Goal: Transaction & Acquisition: Book appointment/travel/reservation

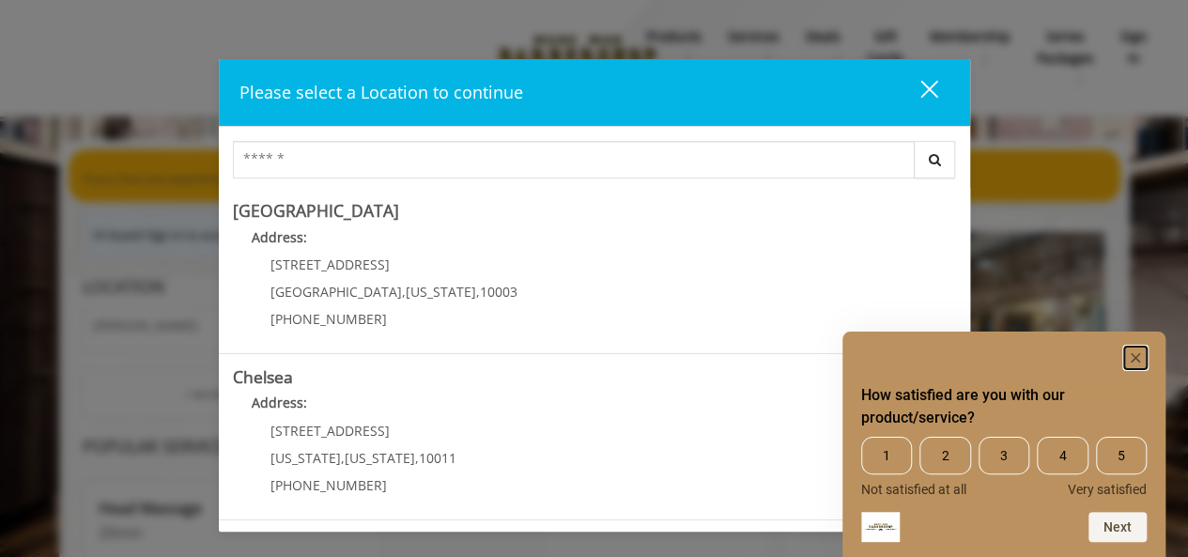
click at [1132, 361] on rect "Hide survey" at bounding box center [1135, 357] width 23 height 23
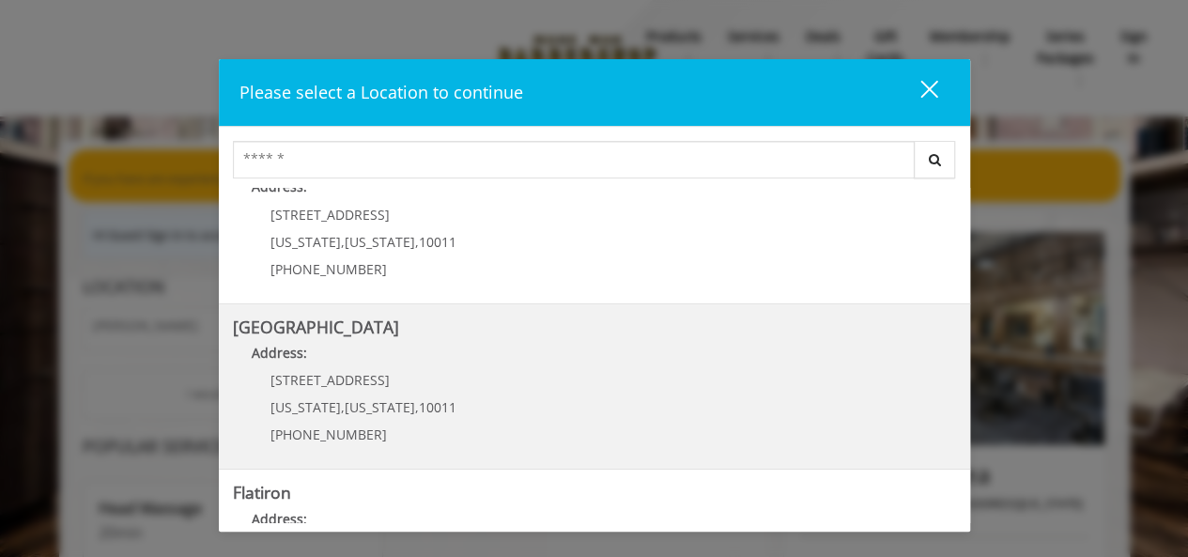
scroll to position [188, 0]
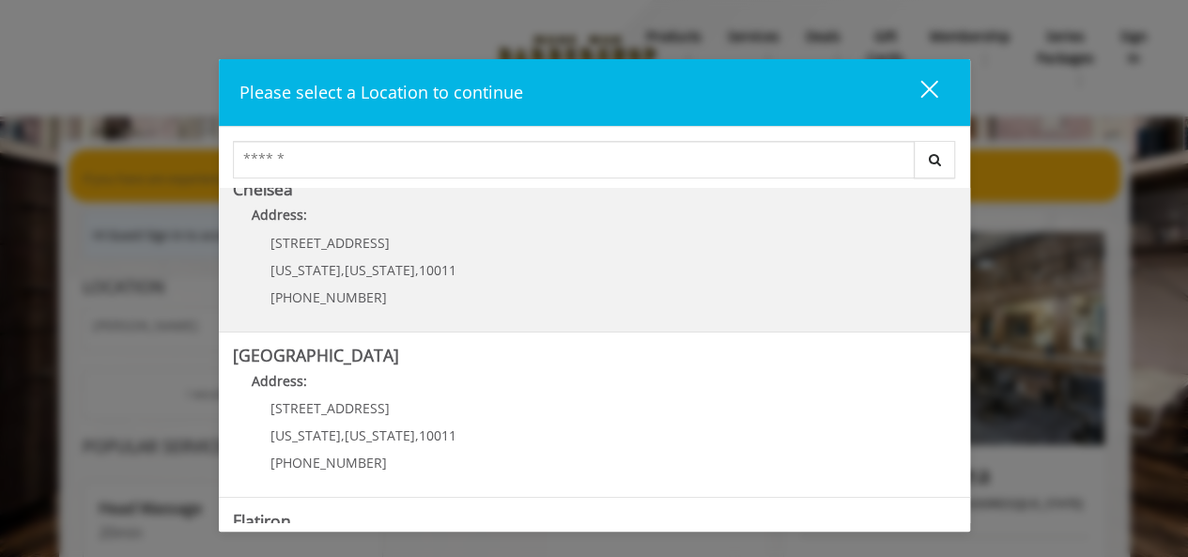
click at [563, 275] on link "Chelsea Address: 169/170 W 23rd St New York , New York , 10011 (917) 639-3902" at bounding box center [594, 248] width 723 height 137
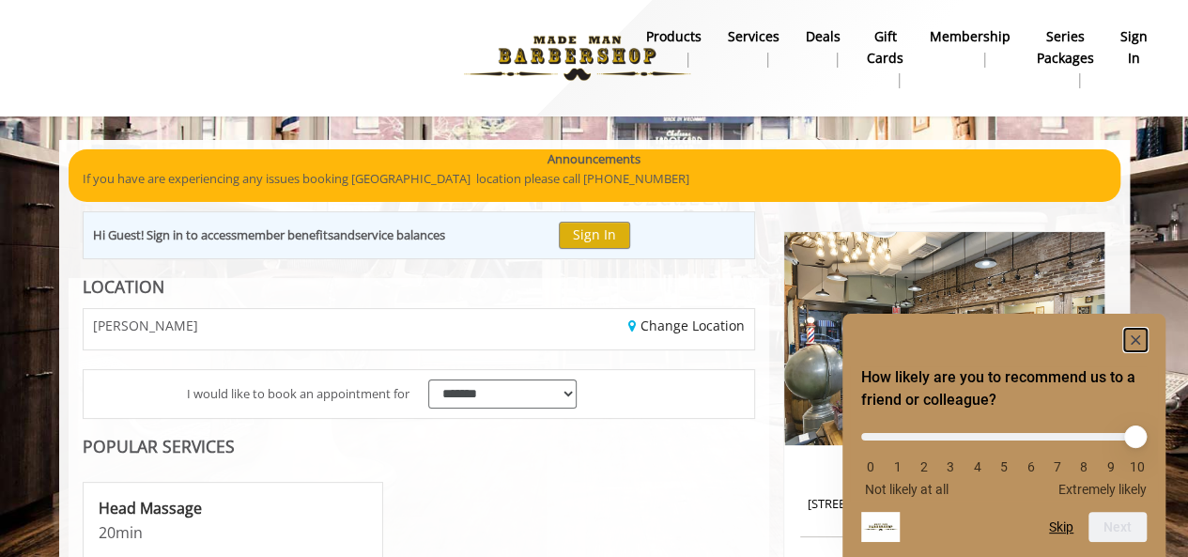
click at [1139, 332] on rect "Hide survey" at bounding box center [1135, 340] width 23 height 23
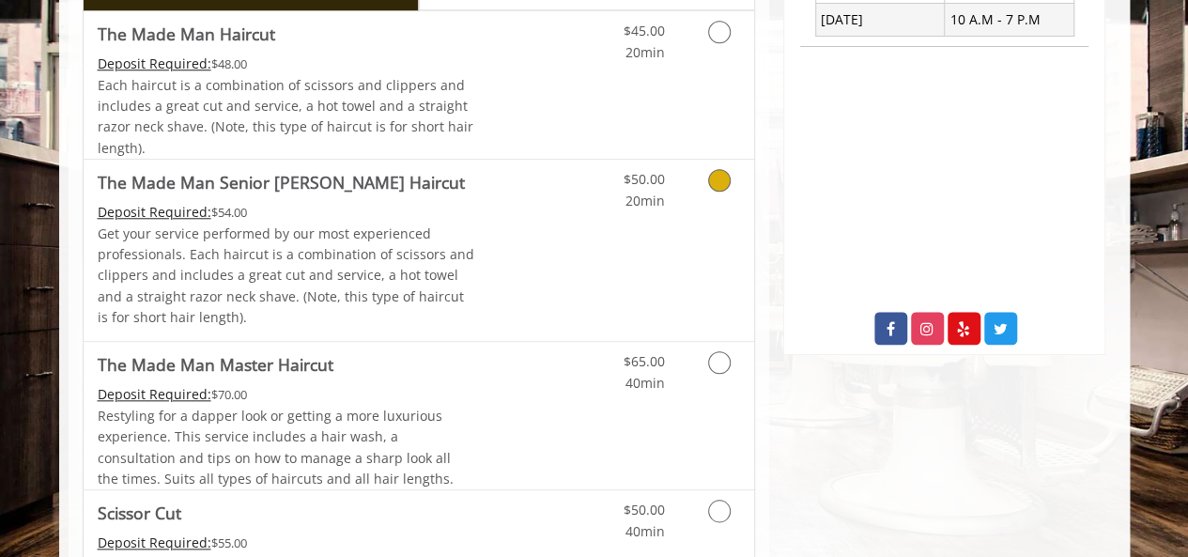
scroll to position [845, 0]
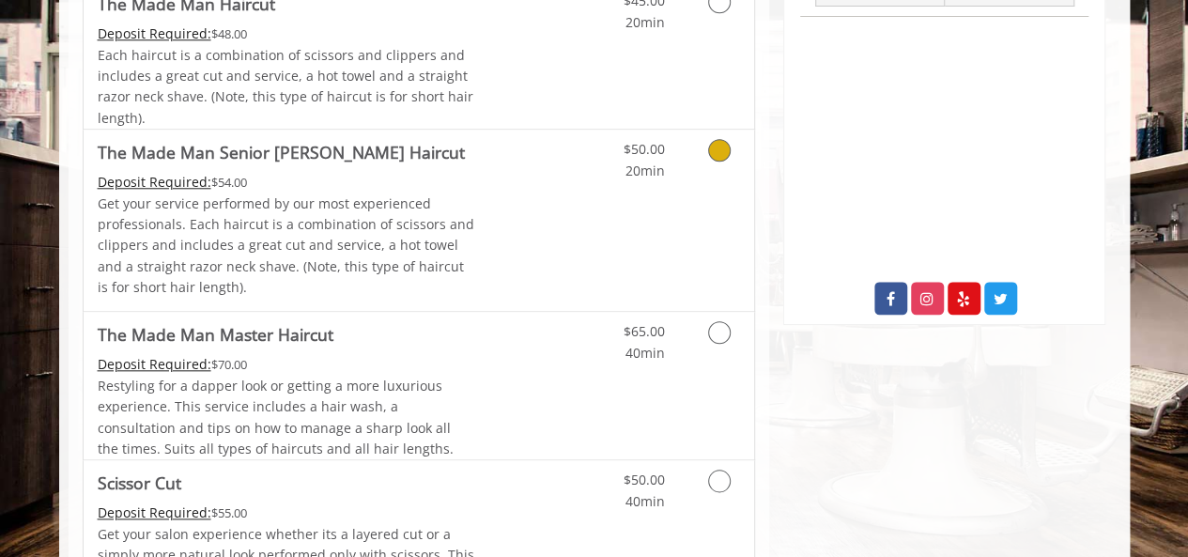
click at [466, 219] on p "Get your service performed by our most experienced professionals. Each haircut …" at bounding box center [286, 245] width 377 height 105
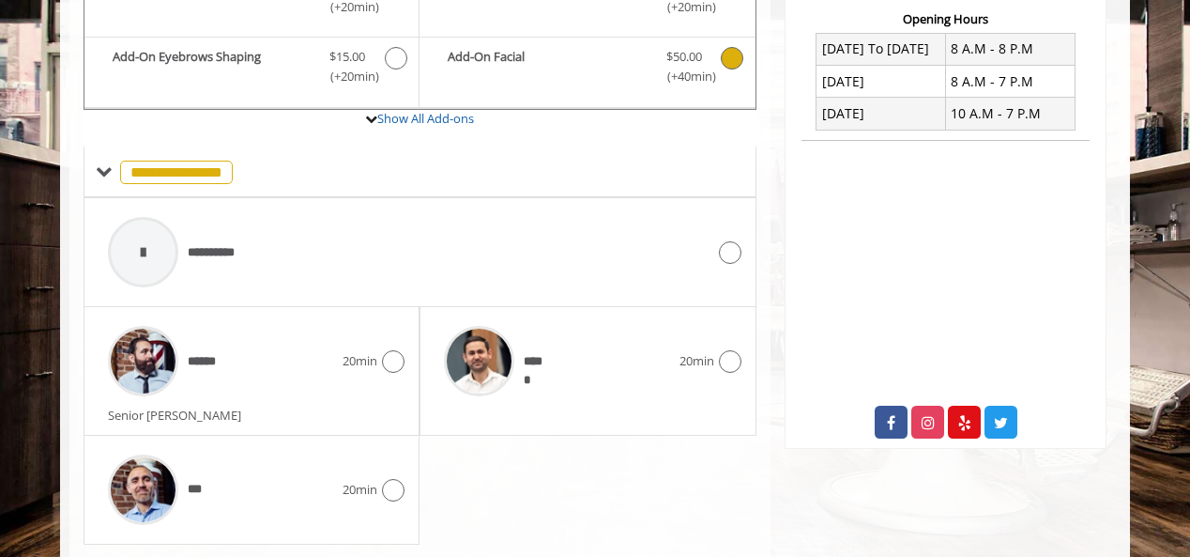
scroll to position [768, 0]
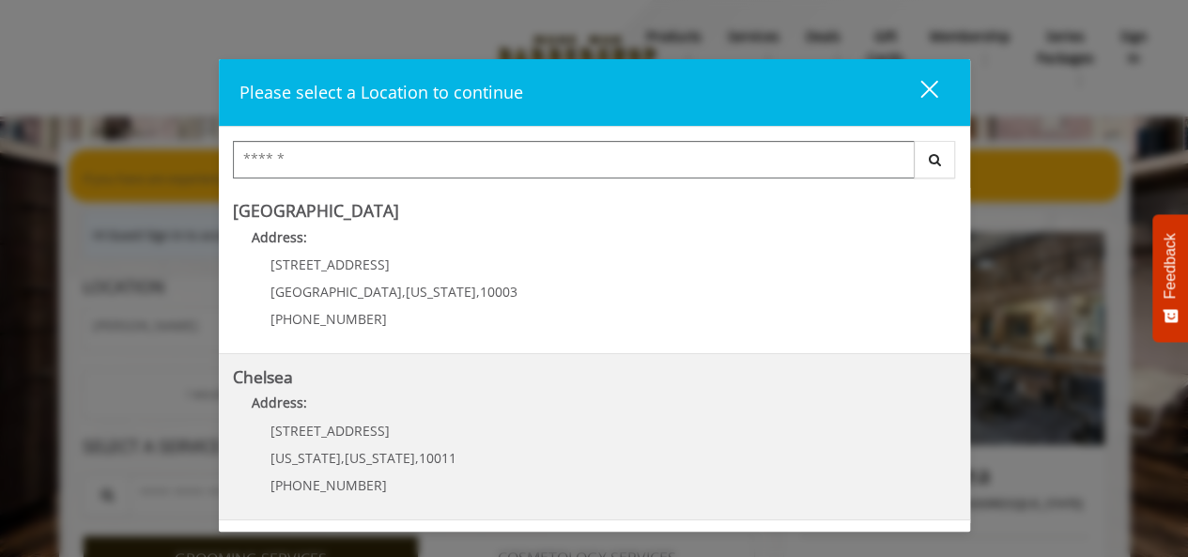
scroll to position [94, 0]
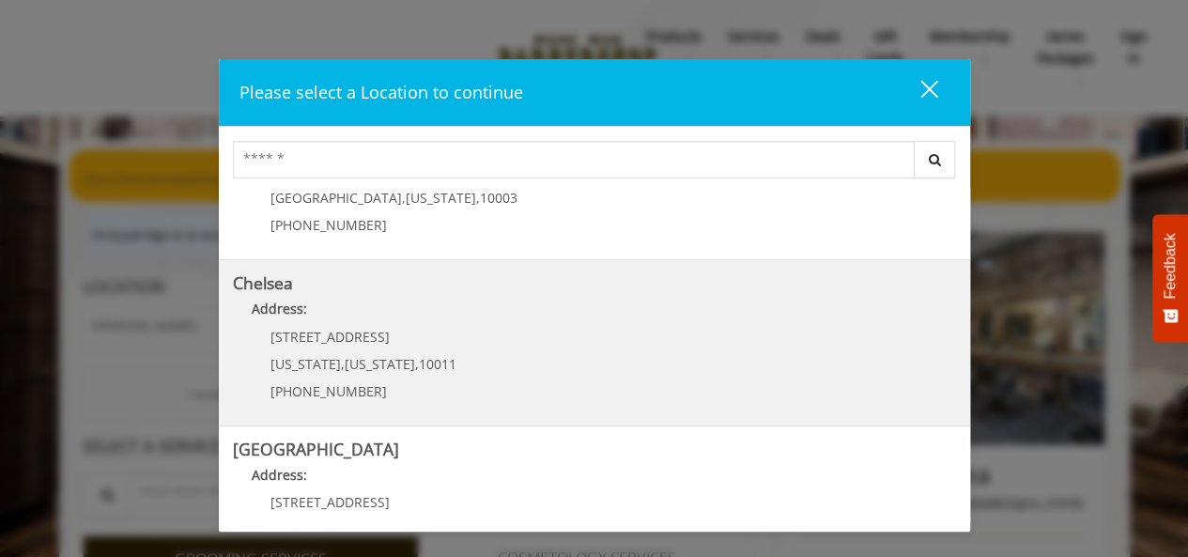
click at [594, 331] on link "Chelsea Address: 169/170 W 23rd St New York , New York , 10011 (917) 639-3902" at bounding box center [594, 342] width 723 height 137
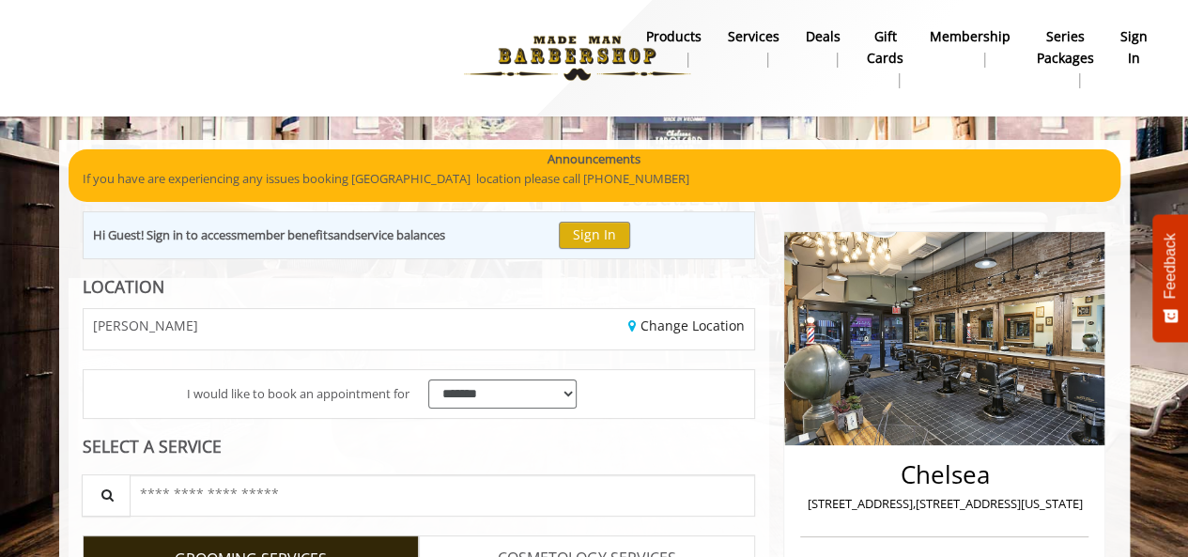
scroll to position [111, 0]
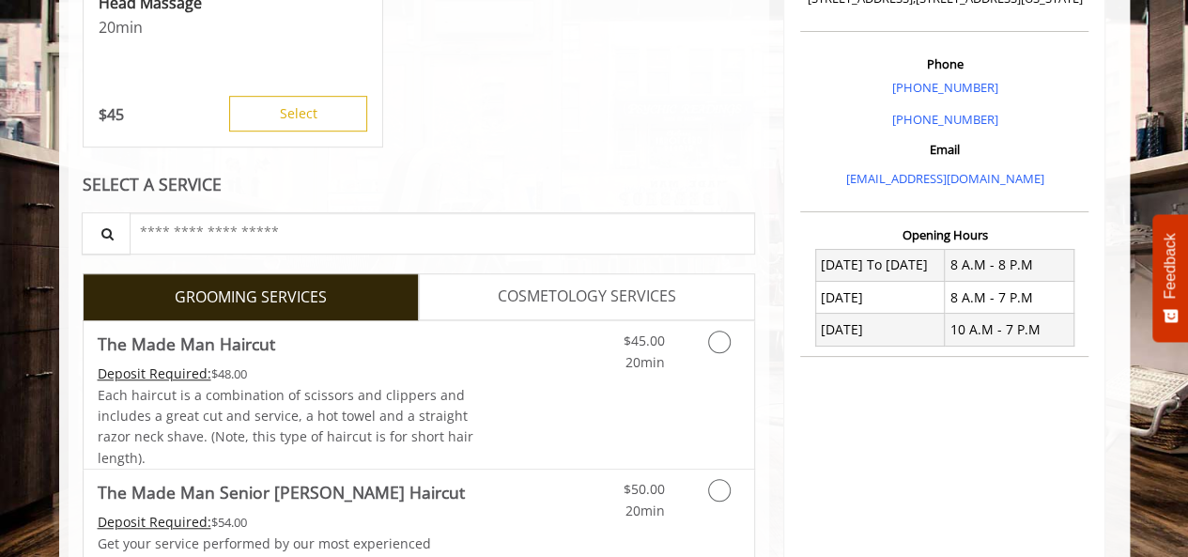
scroll to position [751, 0]
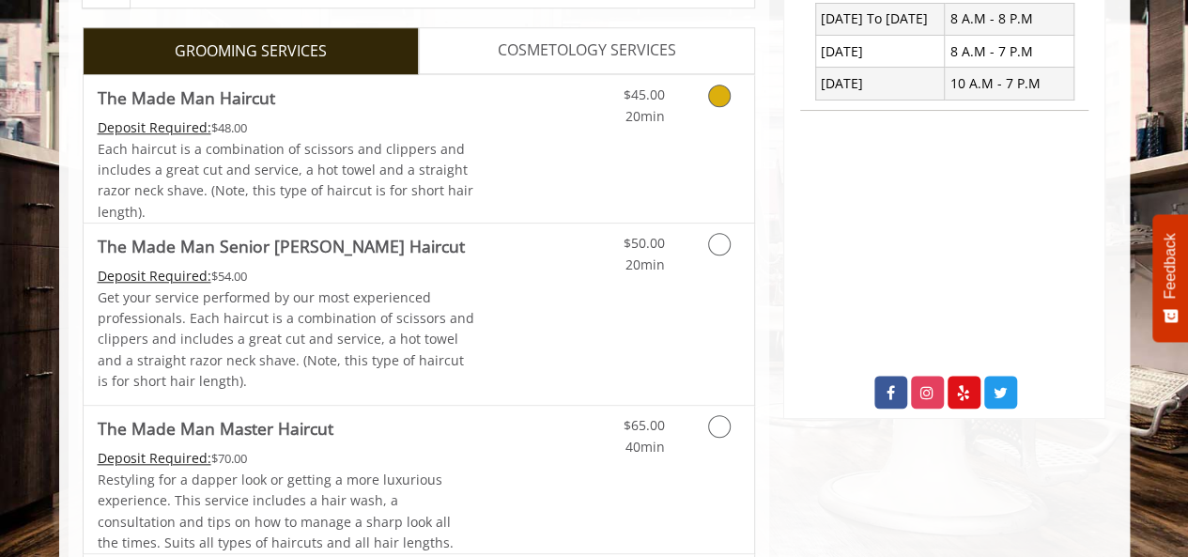
click at [573, 143] on link "Discounted Price" at bounding box center [530, 148] width 112 height 147
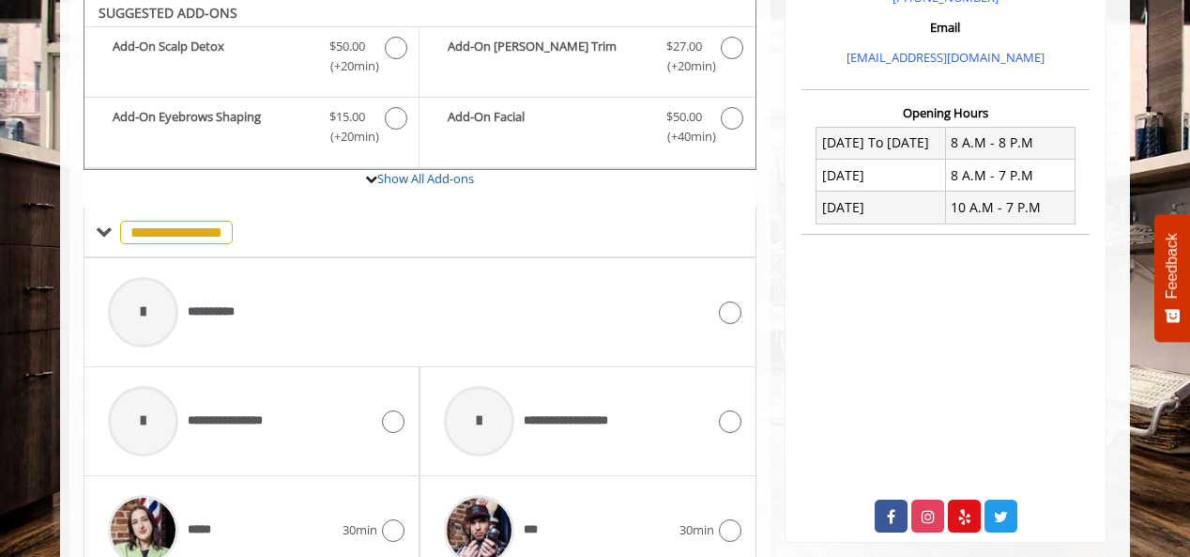
scroll to position [620, 0]
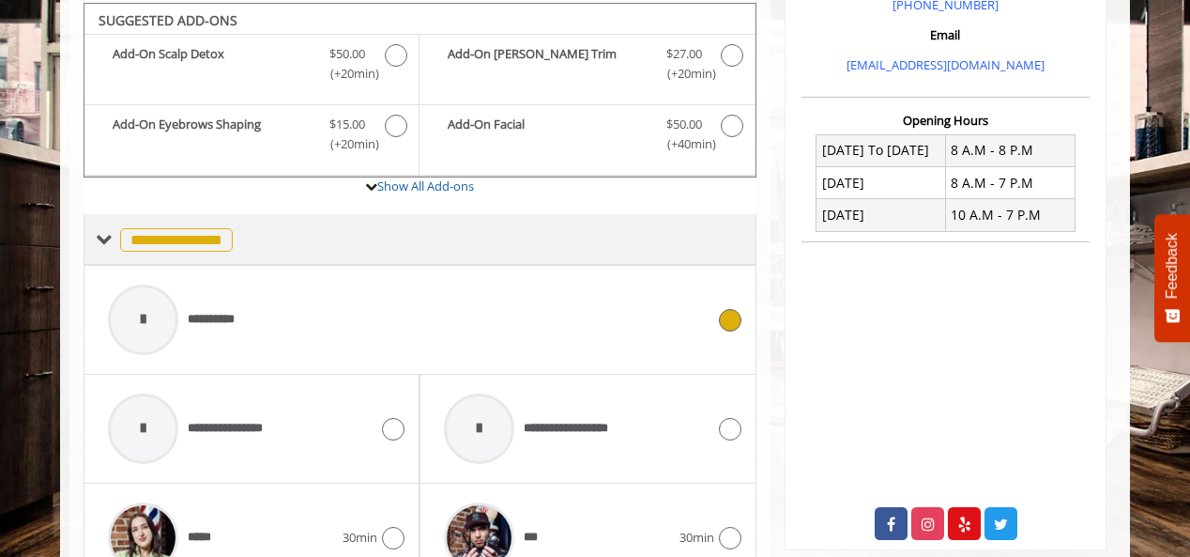
drag, startPoint x: 435, startPoint y: 358, endPoint x: 299, endPoint y: 225, distance: 189.9
click at [299, 225] on div "**********" at bounding box center [420, 239] width 673 height 51
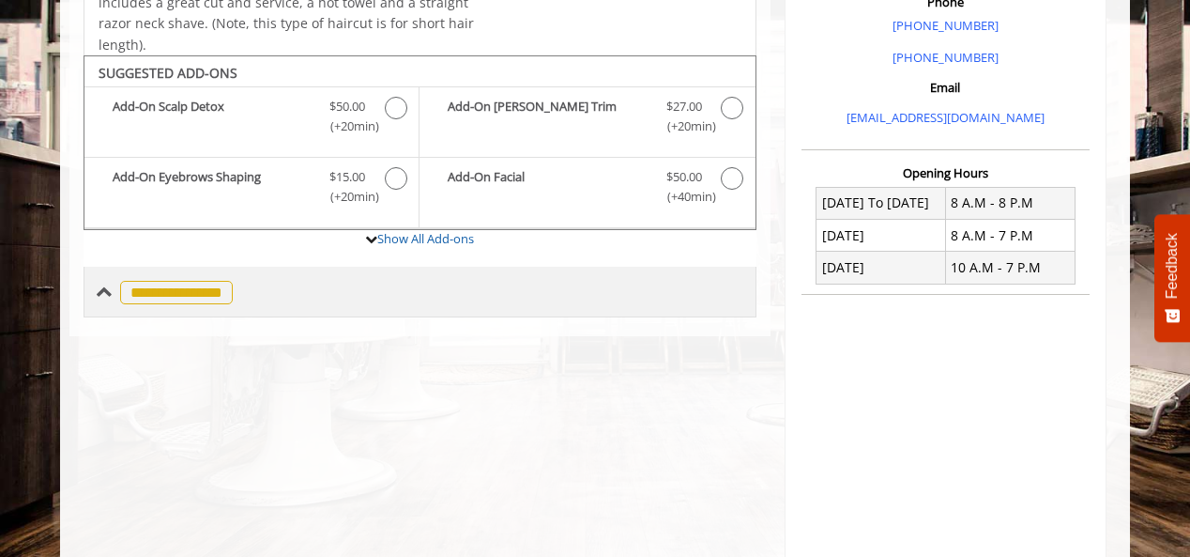
scroll to position [657, 0]
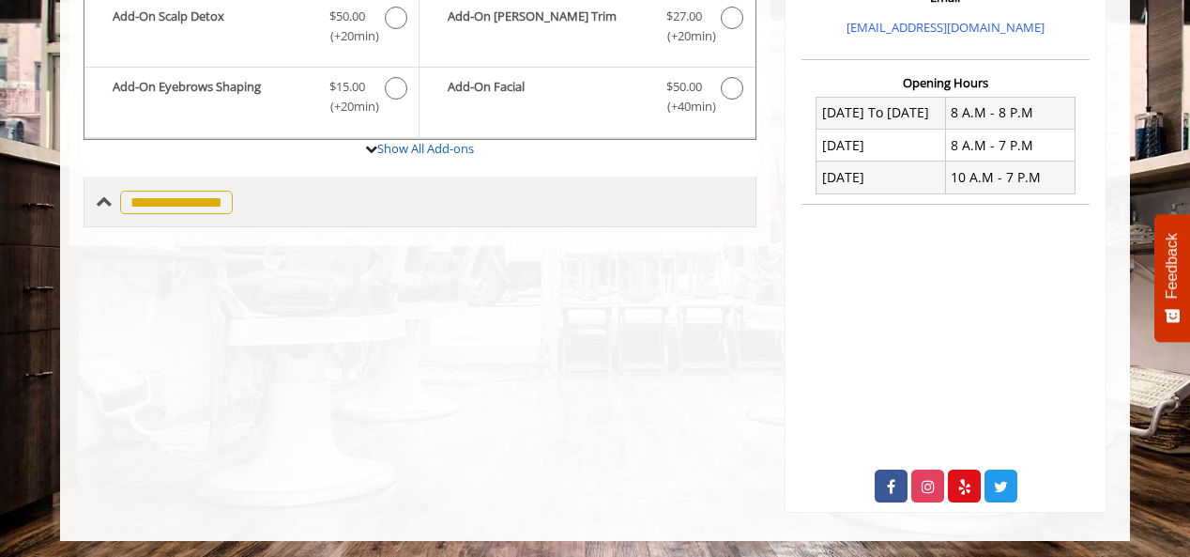
click at [521, 192] on div "**********" at bounding box center [420, 202] width 673 height 51
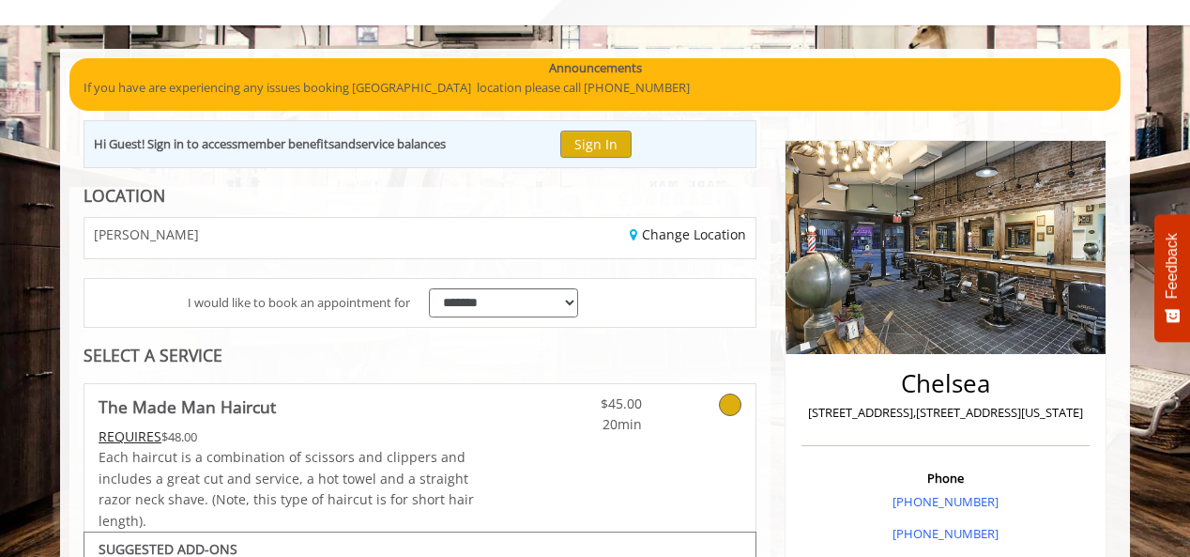
scroll to position [0, 0]
